Goal: Information Seeking & Learning: Learn about a topic

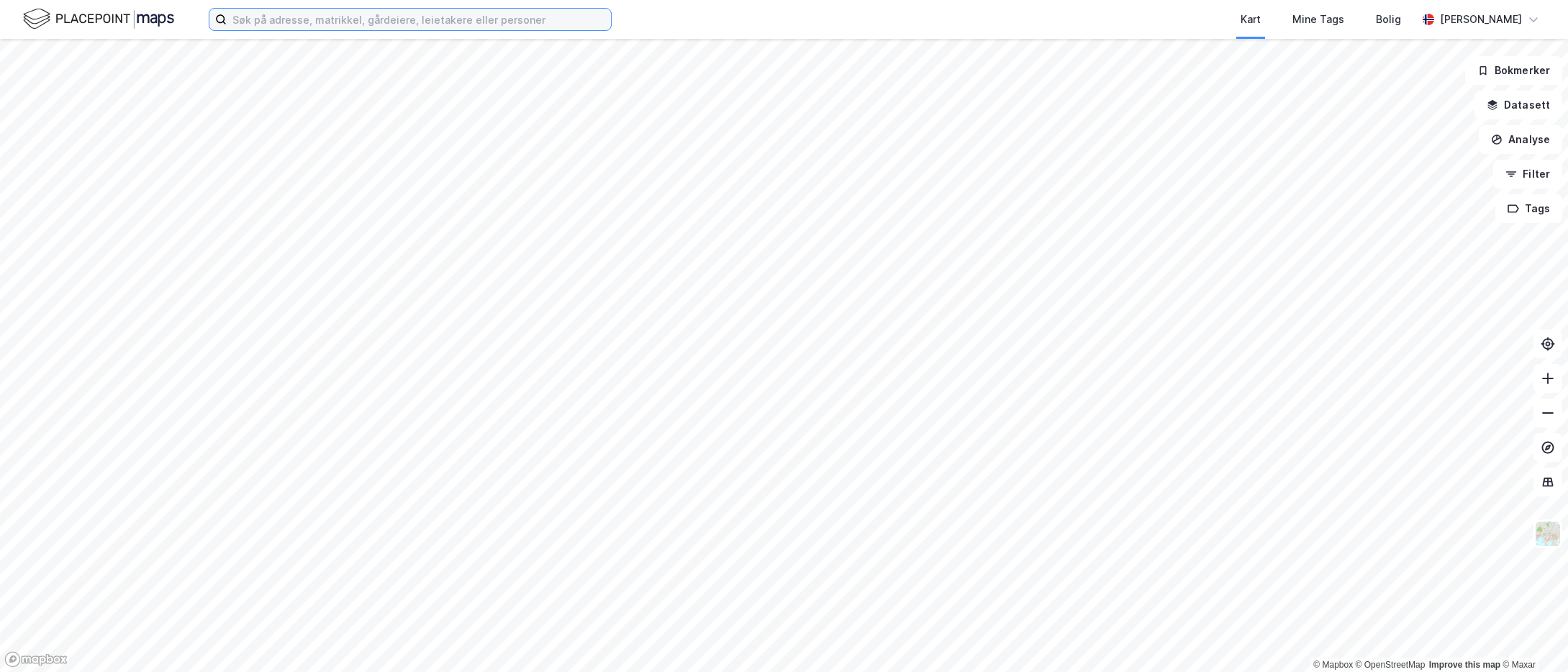
click at [382, 17] on input at bounding box center [418, 19] width 384 height 22
paste input "Kløfta Logistikk AS"
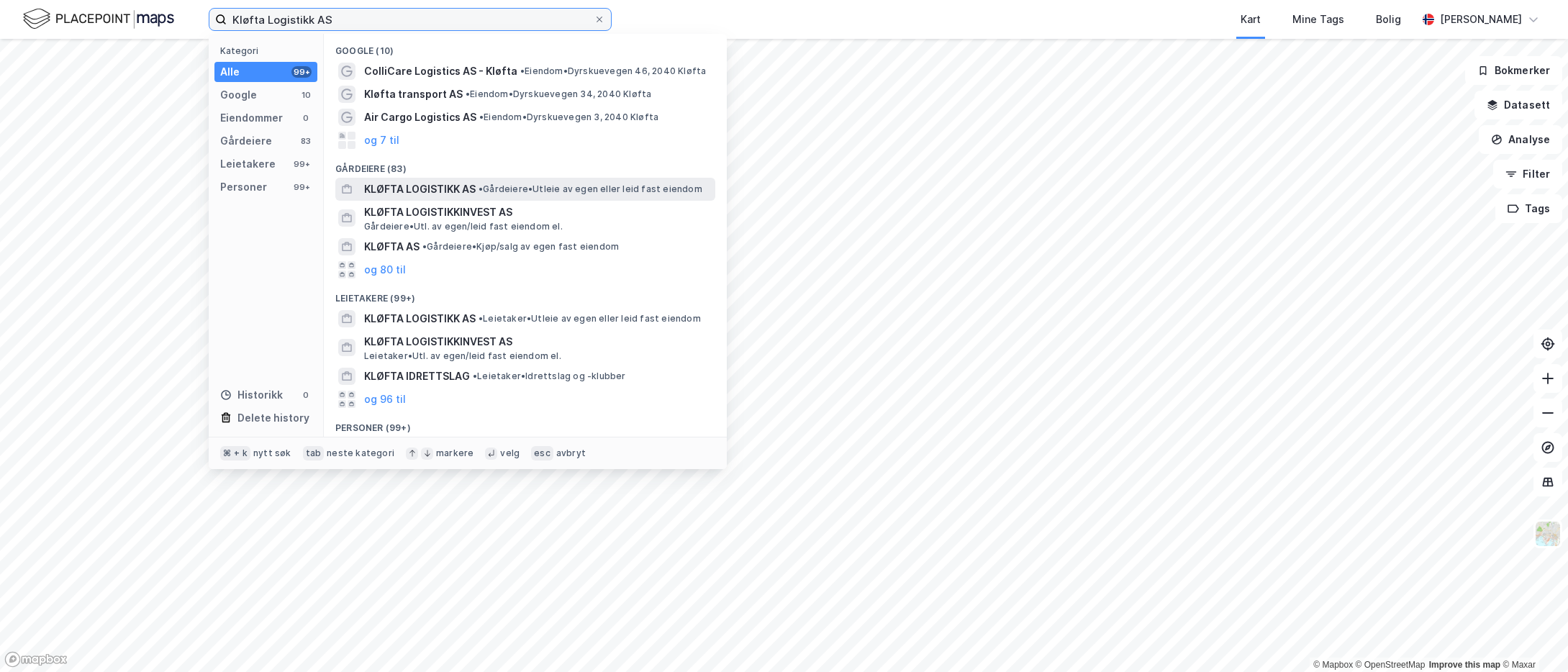
type input "Kløfta Logistikk AS"
click at [519, 185] on span "• Gårdeiere • Utleie av egen eller leid fast eiendom" at bounding box center [590, 189] width 224 height 11
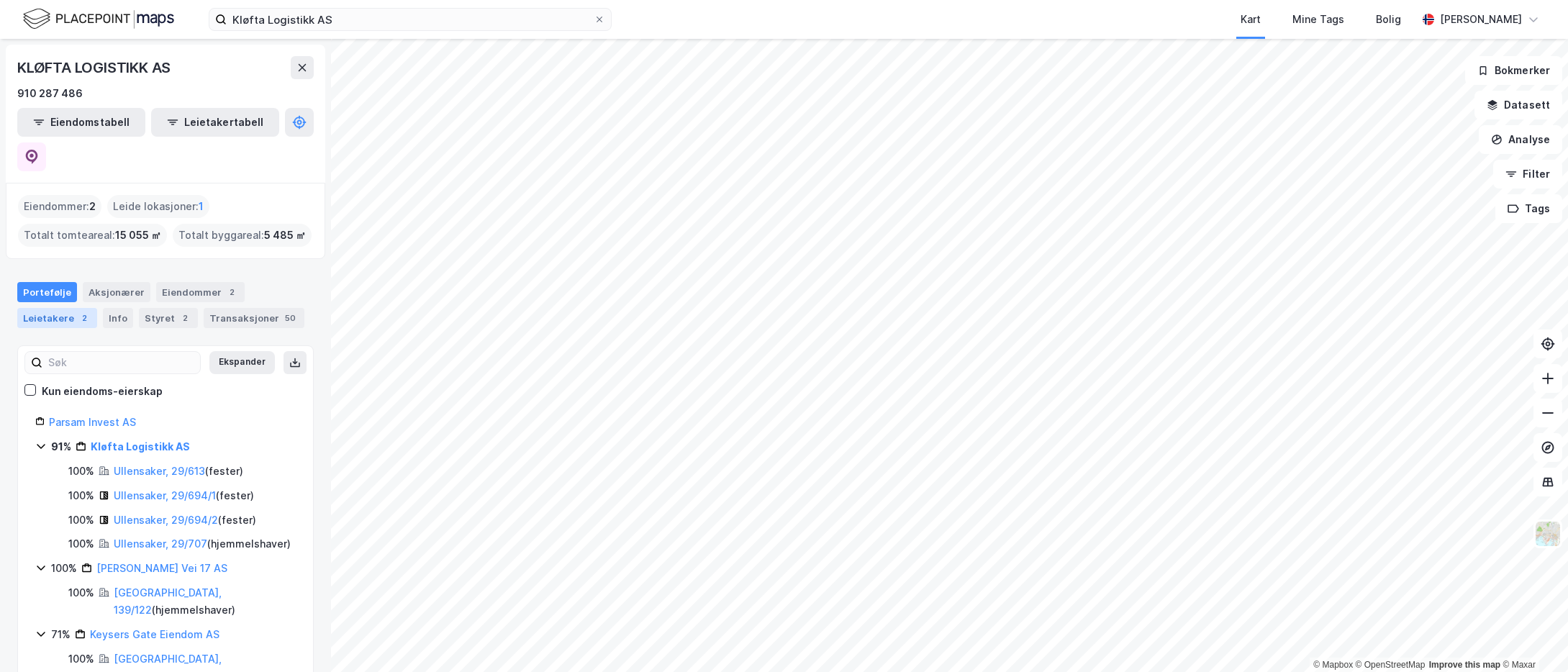
click at [31, 308] on div "Leietakere 2" at bounding box center [57, 318] width 80 height 20
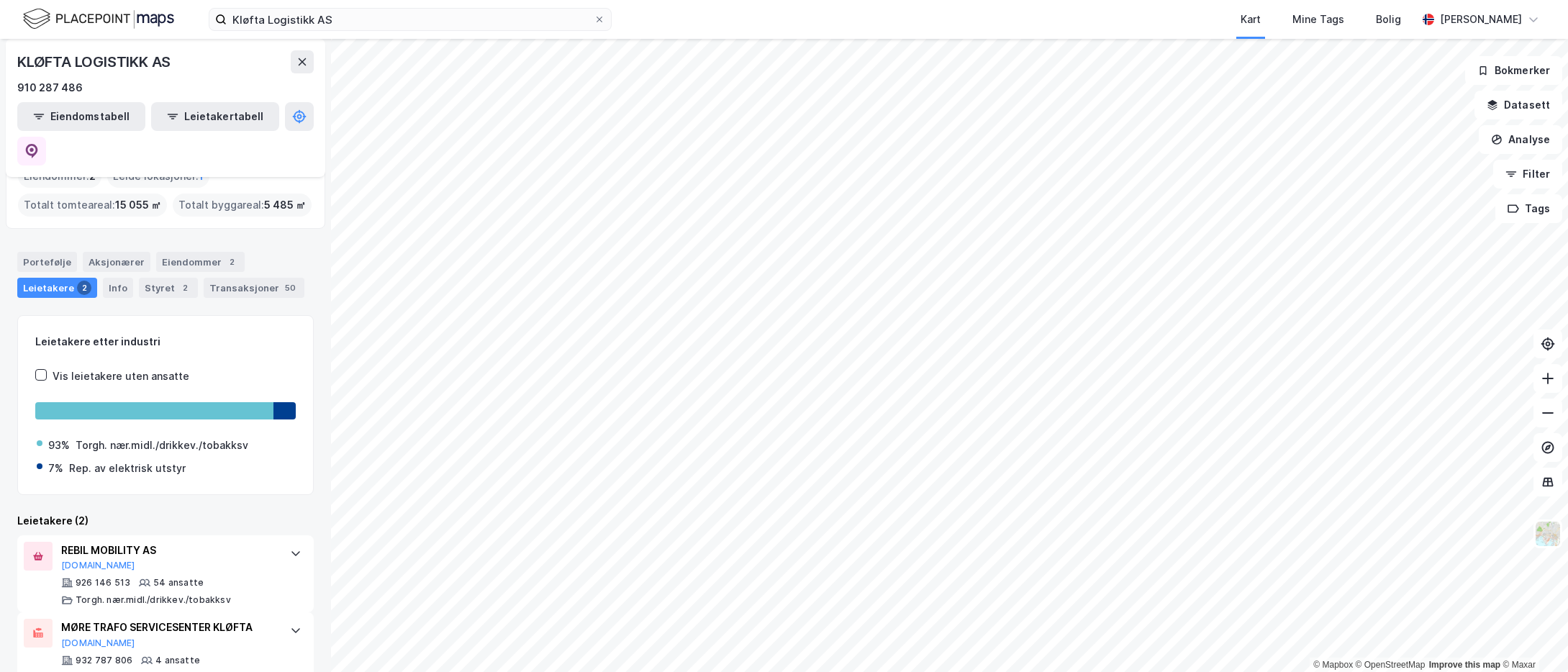
scroll to position [32, 0]
click at [290, 546] on icon at bounding box center [296, 552] width 11 height 11
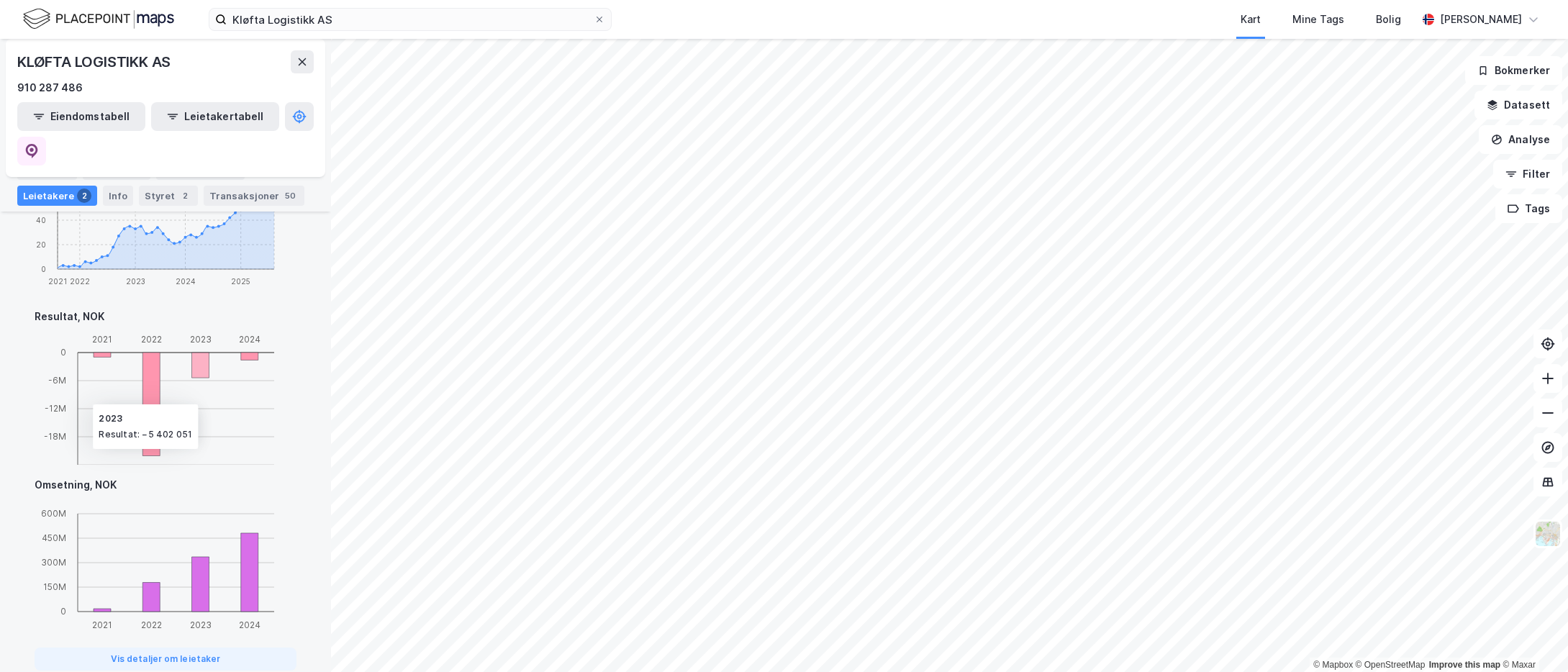
scroll to position [903, 0]
